Goal: Answer question/provide support: Answer question/provide support

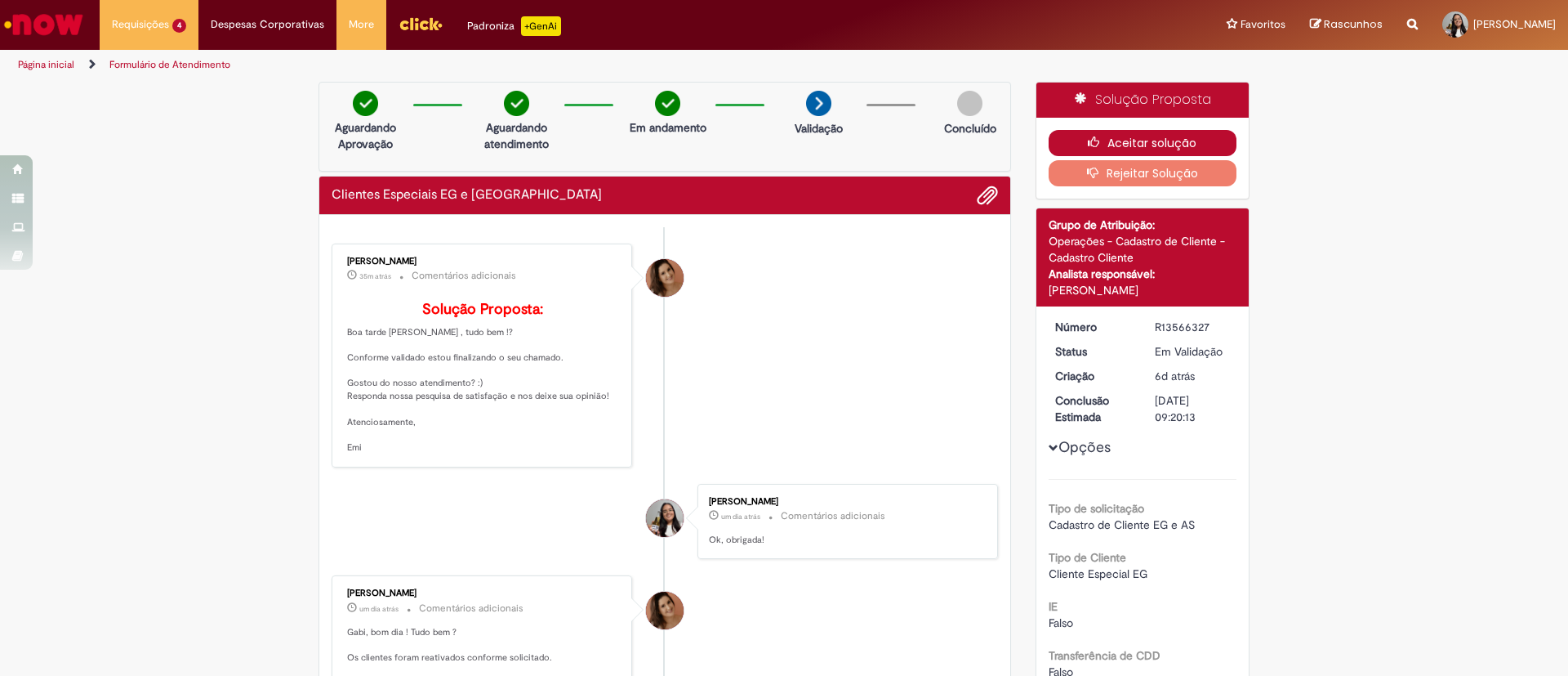
click at [1167, 140] on button "Aceitar solução" at bounding box center [1142, 143] width 189 height 26
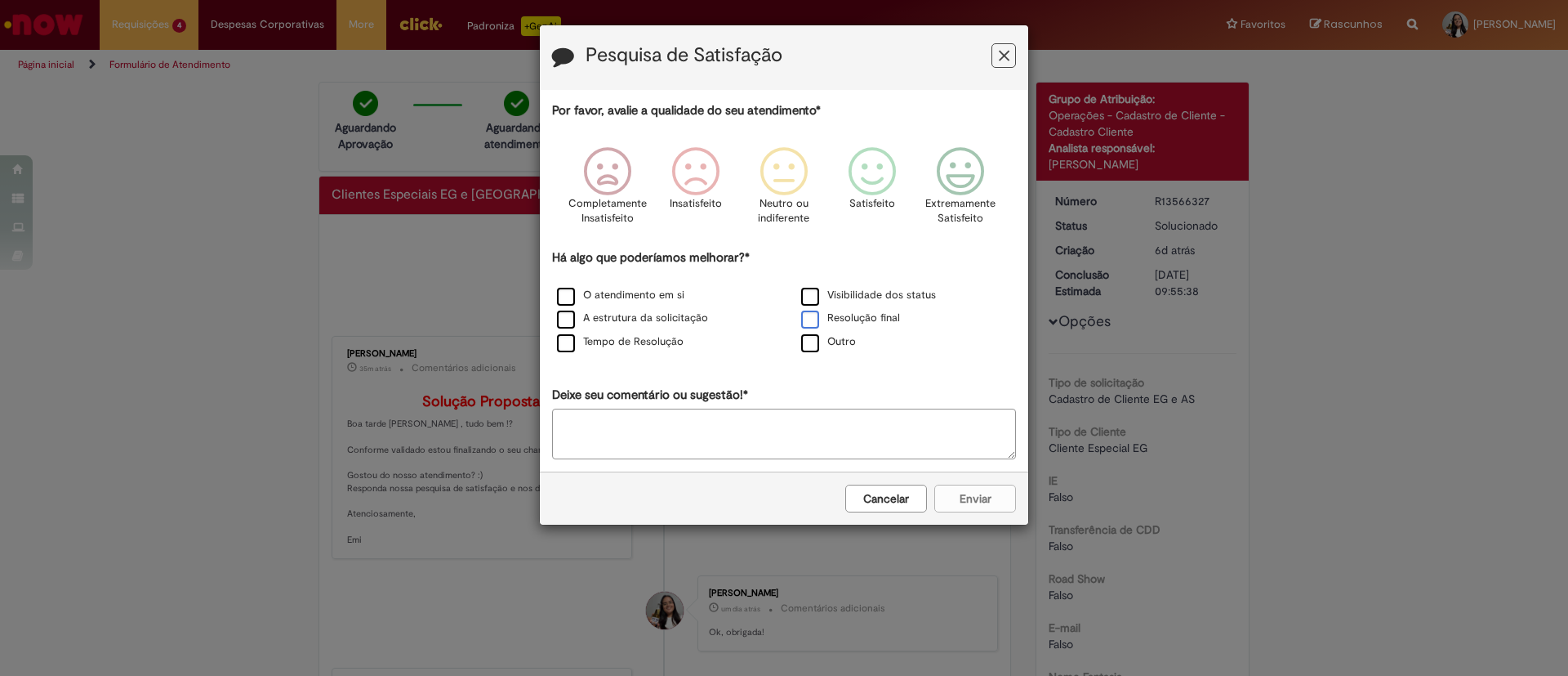
click at [877, 318] on label "Resolução final" at bounding box center [850, 318] width 99 height 16
click at [982, 179] on icon "Feedback" at bounding box center [961, 171] width 61 height 49
click at [988, 511] on button "Enviar" at bounding box center [975, 498] width 82 height 28
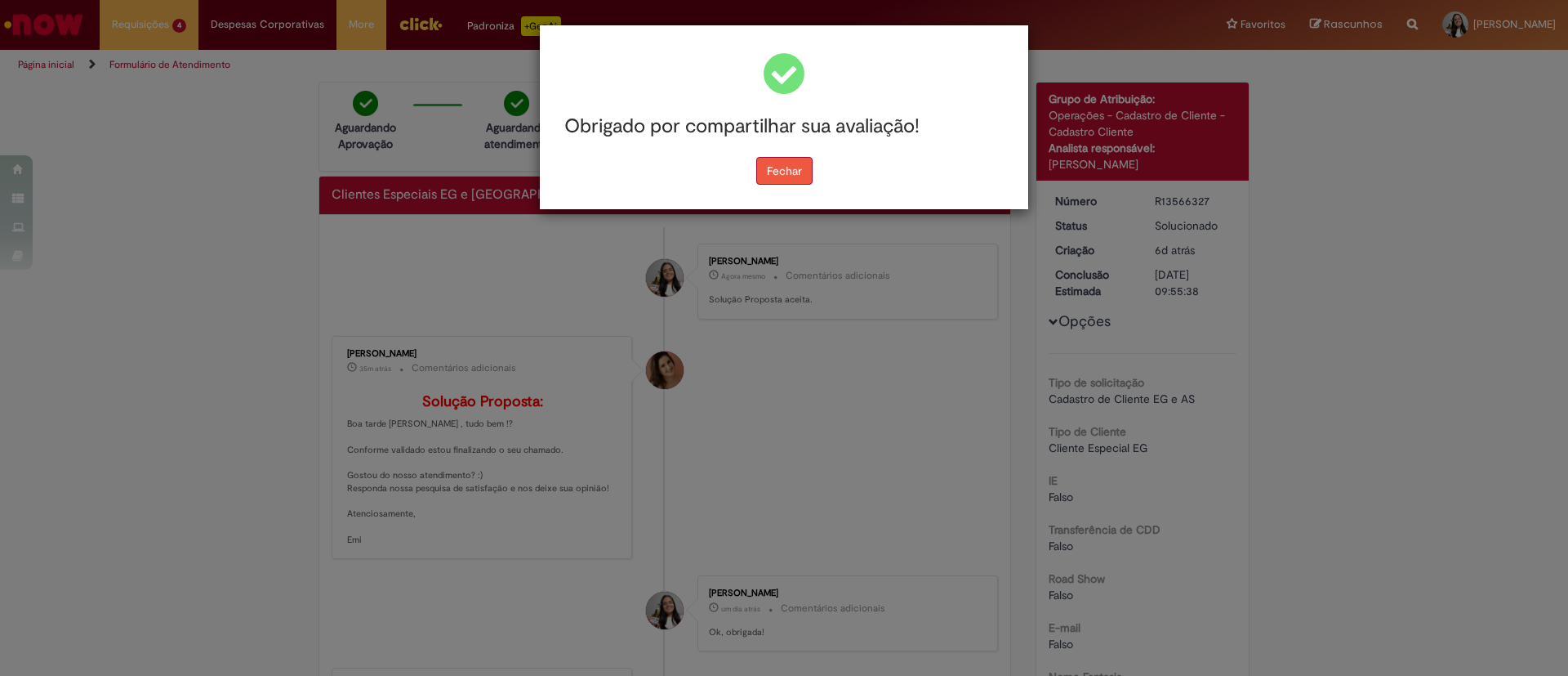
click at [794, 168] on button "Fechar" at bounding box center [784, 171] width 57 height 28
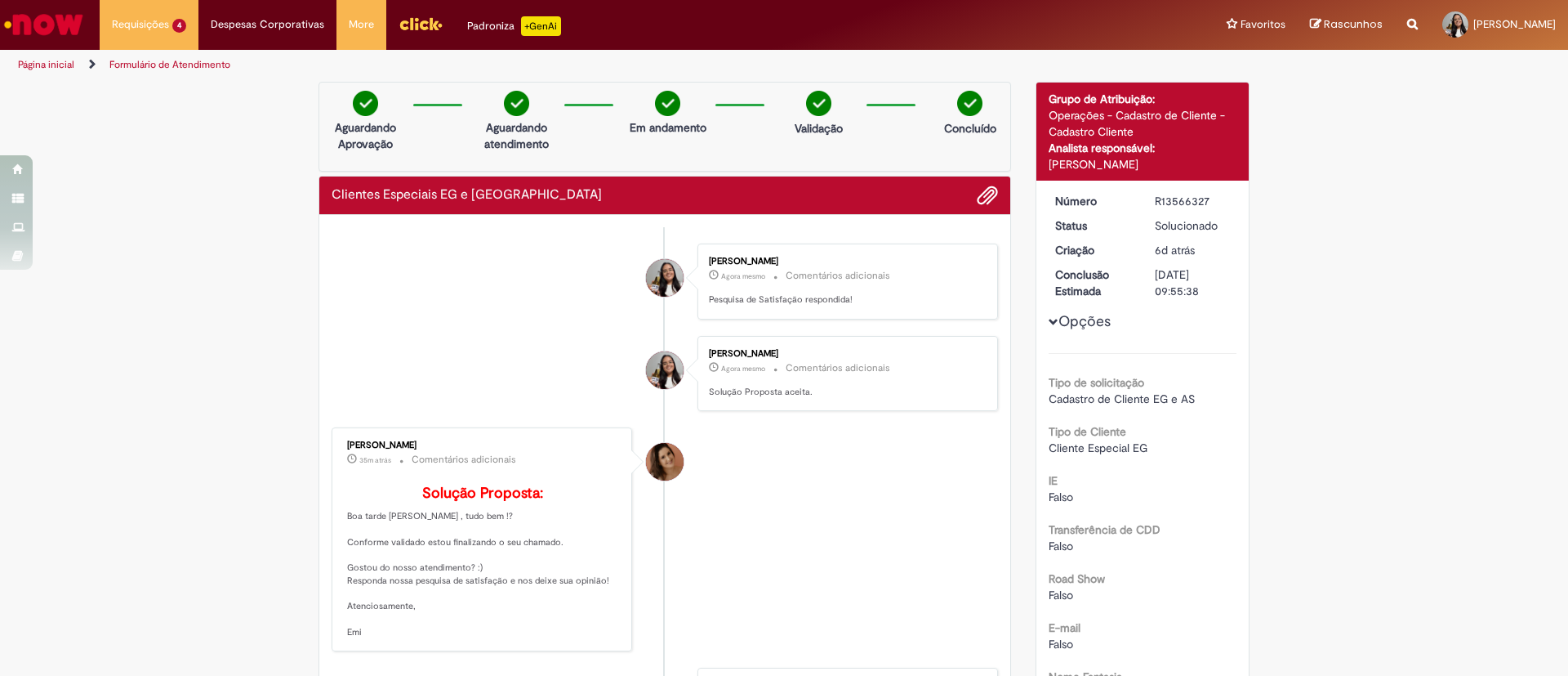
click at [157, 62] on link "Formulário de Atendimento" at bounding box center [170, 64] width 121 height 13
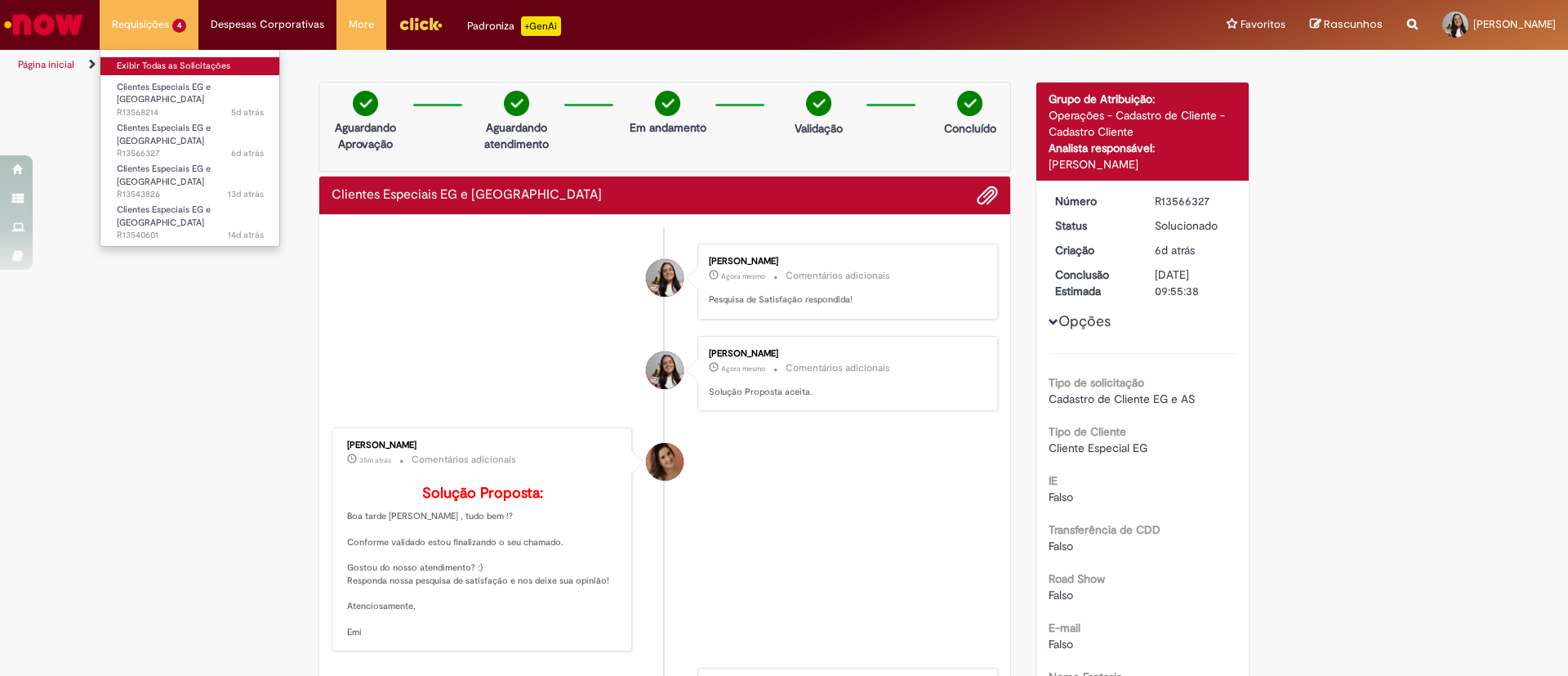
click at [213, 62] on link "Exibir Todas as Solicitações" at bounding box center [190, 66] width 179 height 18
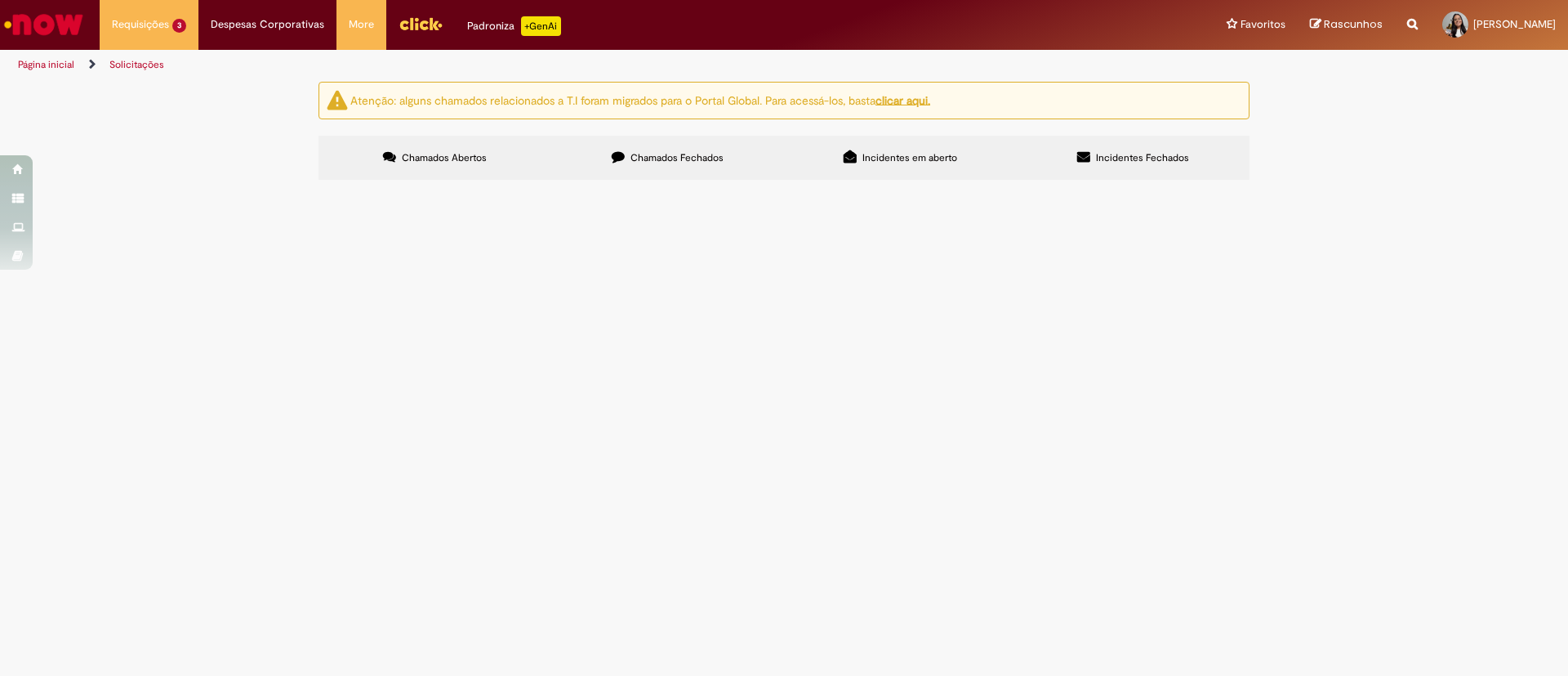
click at [0, 0] on span "Olá, por favor desativar o EG: 20282-7 A loja está fechada" at bounding box center [0, 0] width 0 height 0
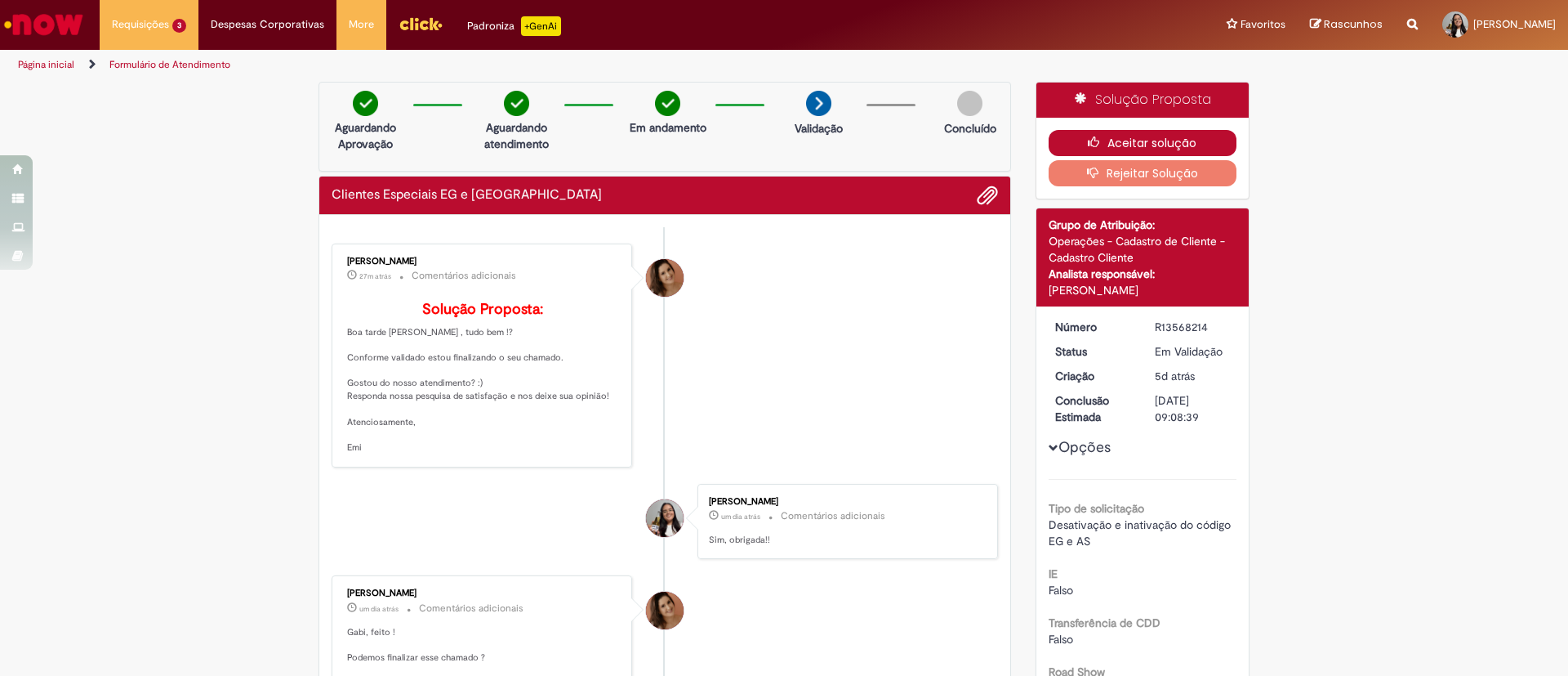
click at [1129, 136] on button "Aceitar solução" at bounding box center [1142, 143] width 189 height 26
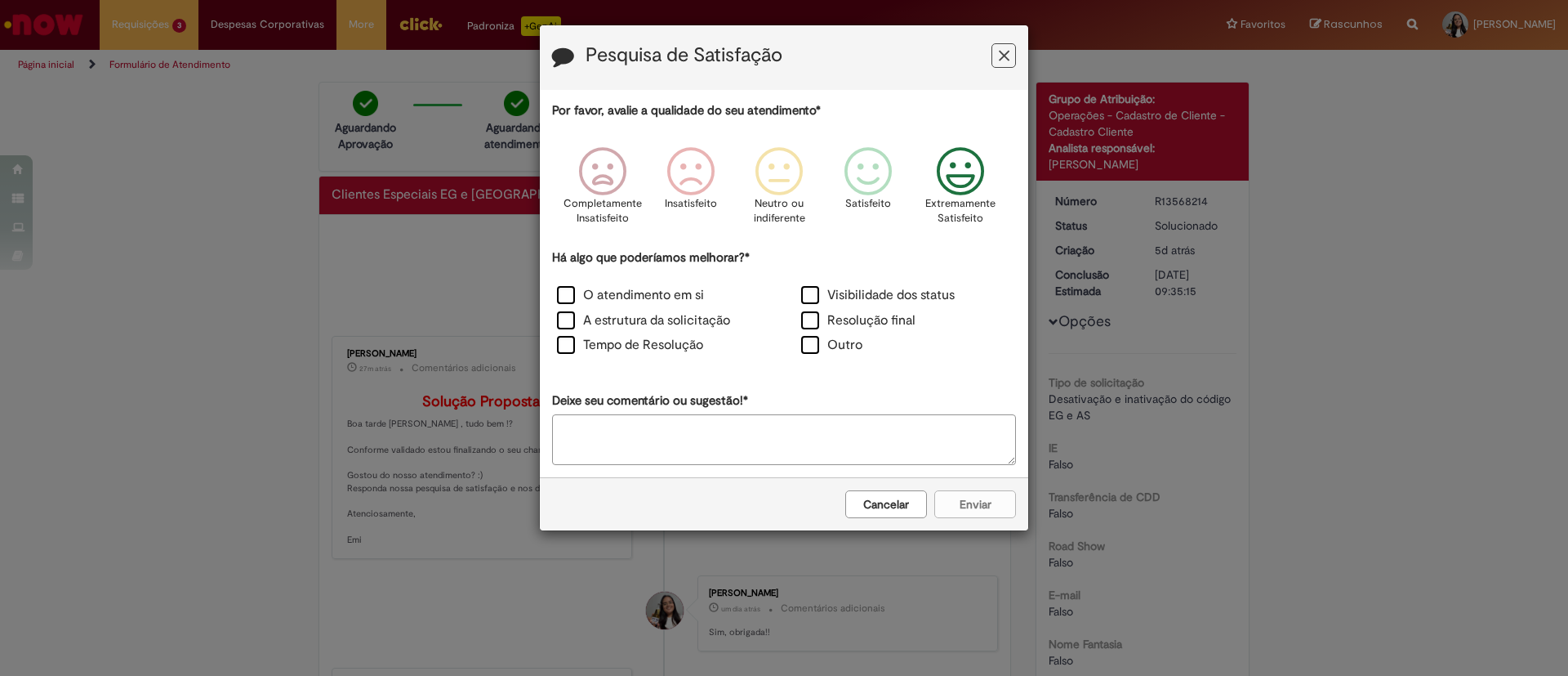
click at [989, 169] on icon "Feedback" at bounding box center [961, 171] width 61 height 49
click at [633, 307] on div "O atendimento em si" at bounding box center [662, 298] width 241 height 22
click at [586, 285] on div "O atendimento em si" at bounding box center [662, 297] width 244 height 25
click at [627, 298] on label "O atendimento em si" at bounding box center [630, 296] width 147 height 19
click at [968, 494] on button "Enviar" at bounding box center [975, 504] width 82 height 28
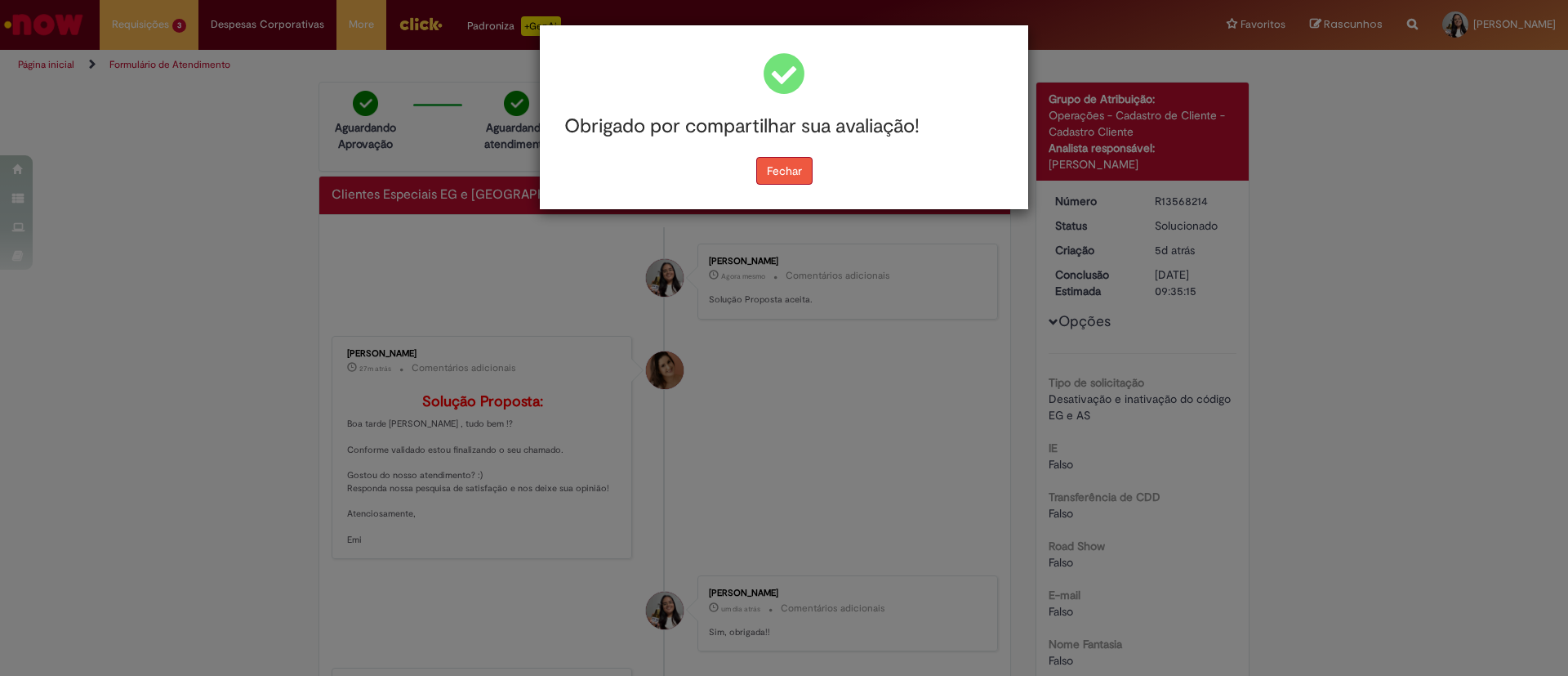
click at [780, 166] on button "Fechar" at bounding box center [784, 171] width 57 height 28
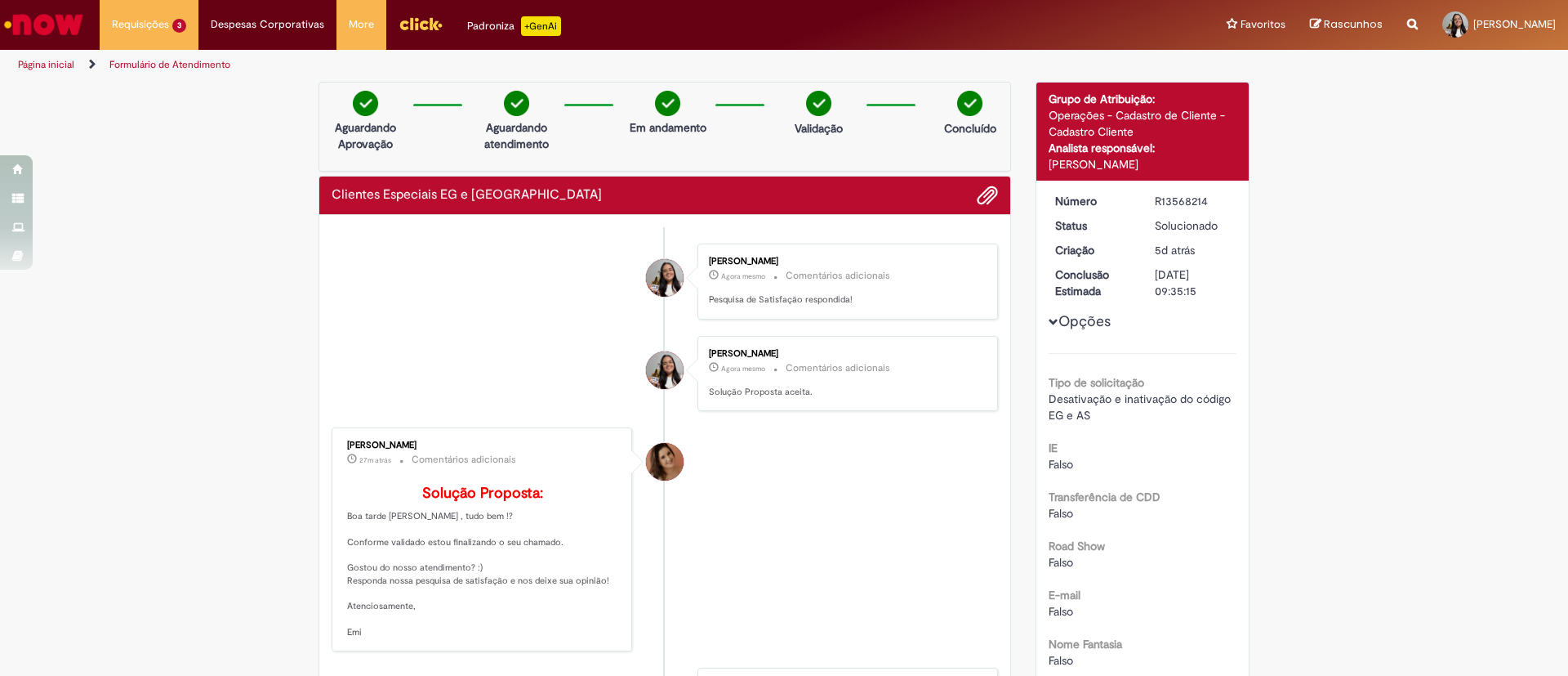
click at [44, 62] on link "Página inicial" at bounding box center [46, 64] width 57 height 13
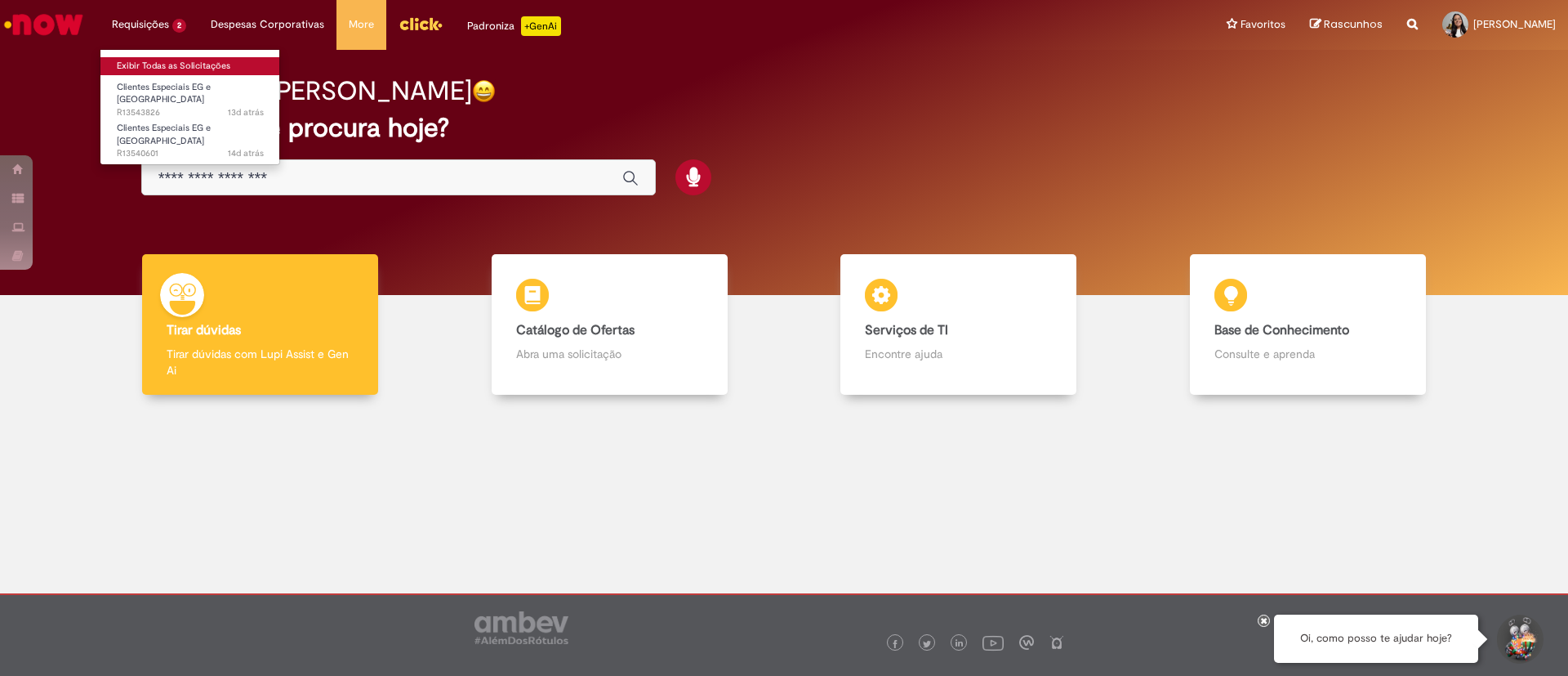
click at [131, 58] on link "Exibir Todas as Solicitações" at bounding box center [190, 66] width 179 height 18
